Goal: Information Seeking & Learning: Learn about a topic

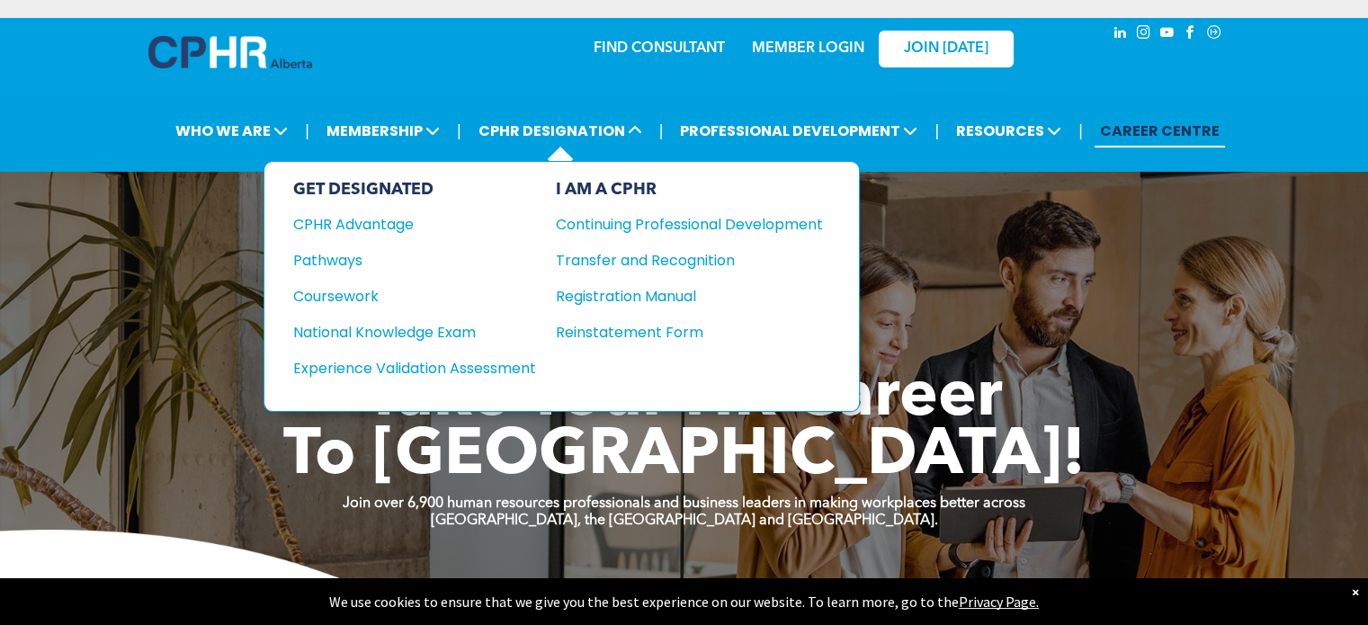
drag, startPoint x: 415, startPoint y: 243, endPoint x: 405, endPoint y: 248, distance: 11.3
click at [413, 244] on div "GET DESIGNATED CPHR Advantage Pathways Coursework National Knowledge Exam" at bounding box center [414, 286] width 243 height 213
click at [374, 254] on div "Pathways" at bounding box center [402, 260] width 218 height 22
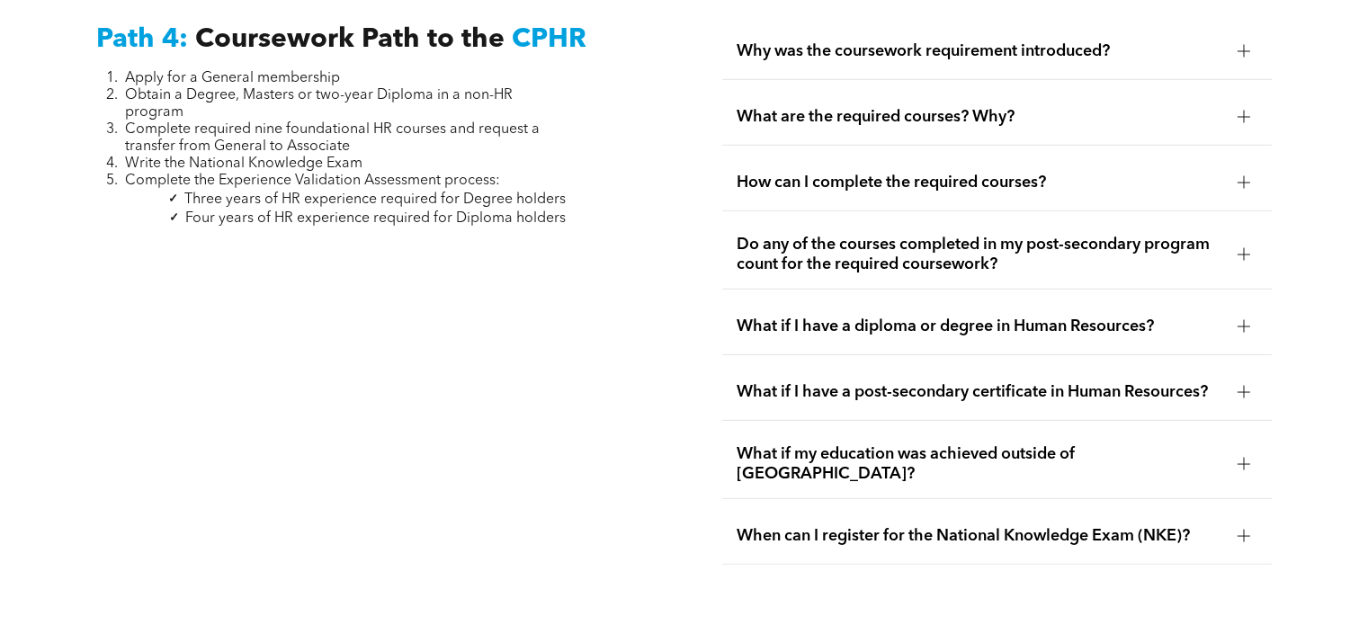
scroll to position [5395, 0]
